Goal: Task Accomplishment & Management: Use online tool/utility

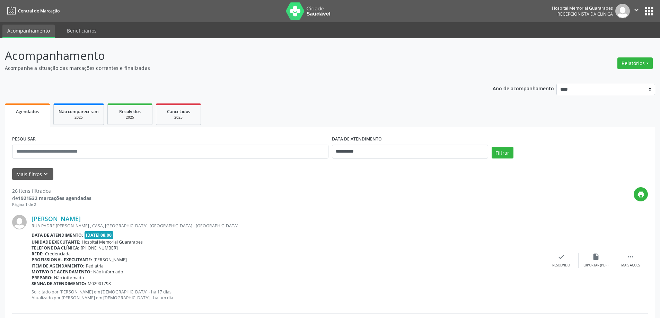
click at [652, 59] on button "Relatórios" at bounding box center [634, 63] width 35 height 12
click at [607, 77] on link "Agendamentos" at bounding box center [615, 78] width 74 height 10
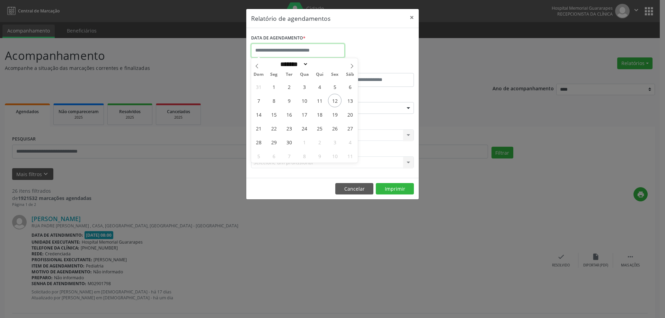
click at [285, 49] on input "text" at bounding box center [297, 51] width 93 height 14
click at [323, 130] on span "25" at bounding box center [320, 129] width 14 height 14
type input "**********"
click at [323, 128] on span "25" at bounding box center [320, 129] width 14 height 14
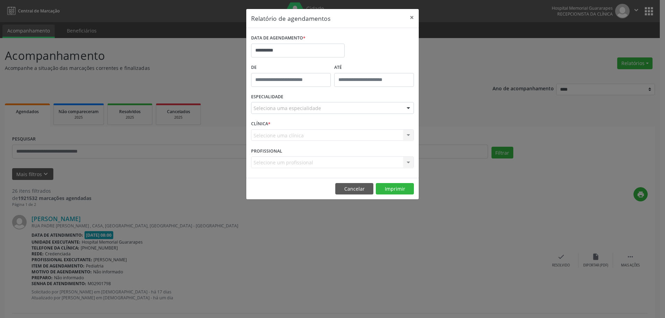
click at [323, 128] on div "CLÍNICA * Selecione uma clínica Nenhum resultado encontrado para: " " Não há ne…" at bounding box center [332, 132] width 166 height 27
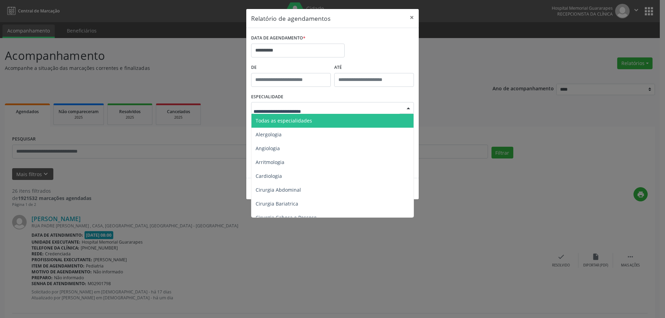
click at [332, 111] on div at bounding box center [332, 108] width 163 height 12
click at [307, 123] on span "Todas as especialidades" at bounding box center [283, 120] width 56 height 7
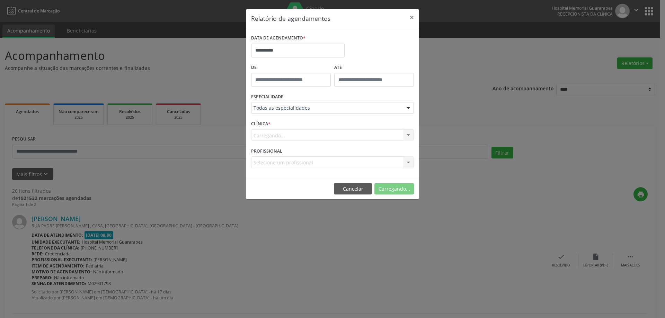
click at [307, 123] on form "**********" at bounding box center [332, 103] width 163 height 140
click at [390, 190] on button "Imprimir" at bounding box center [395, 189] width 38 height 12
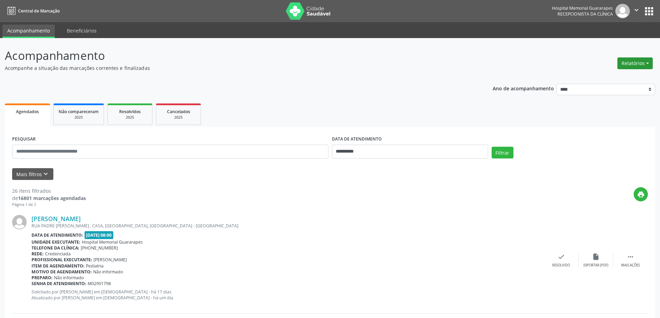
click at [630, 66] on button "Relatórios" at bounding box center [634, 63] width 35 height 12
click at [591, 78] on link "Agendamentos" at bounding box center [615, 78] width 74 height 10
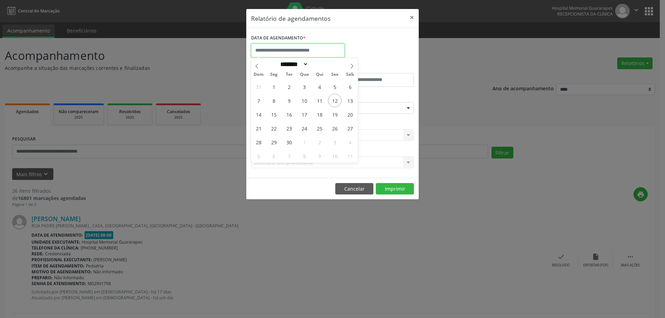
click at [297, 53] on input "text" at bounding box center [297, 51] width 93 height 14
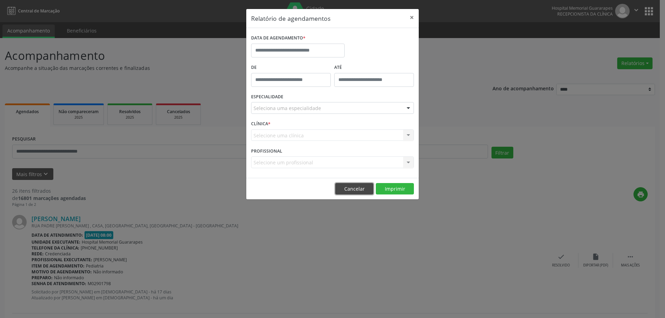
click at [360, 187] on button "Cancelar" at bounding box center [354, 189] width 38 height 12
